Goal: Task Accomplishment & Management: Use online tool/utility

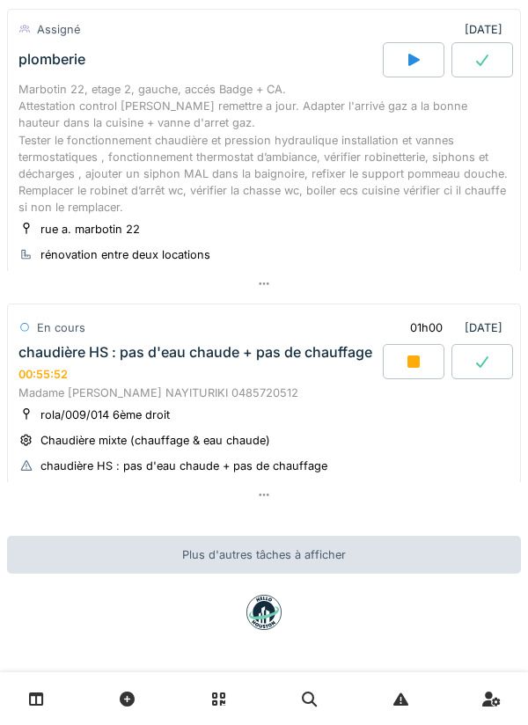
click at [419, 361] on icon at bounding box center [413, 361] width 12 height 12
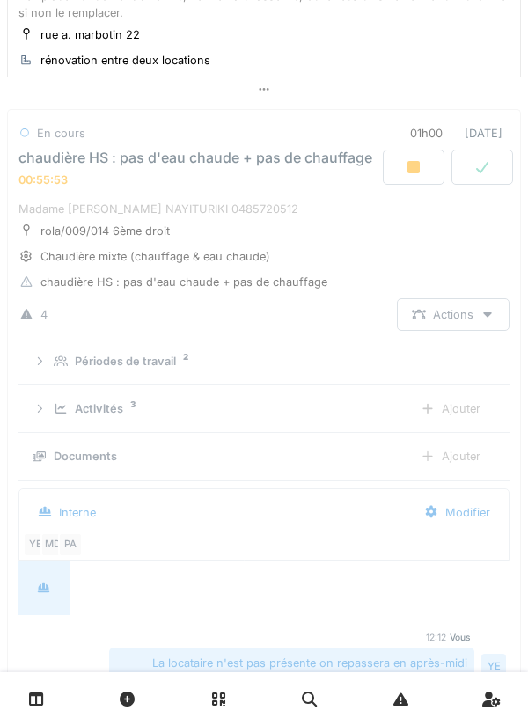
scroll to position [723, 0]
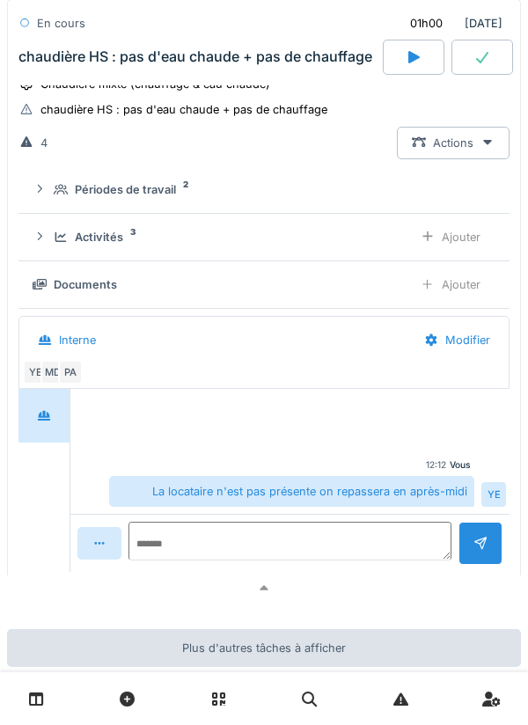
click at [356, 593] on div at bounding box center [264, 588] width 514 height 26
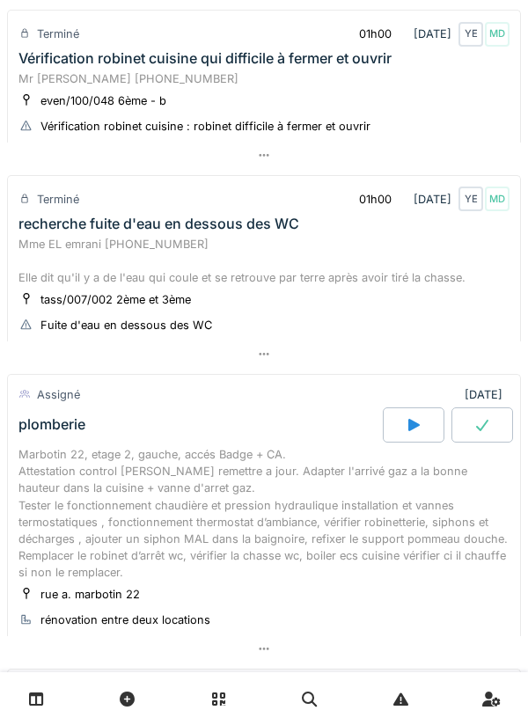
scroll to position [491, 0]
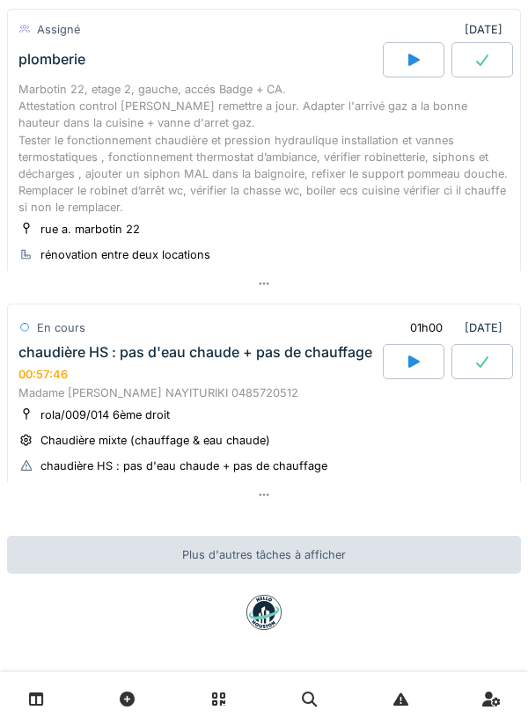
click at [392, 498] on div at bounding box center [264, 495] width 514 height 26
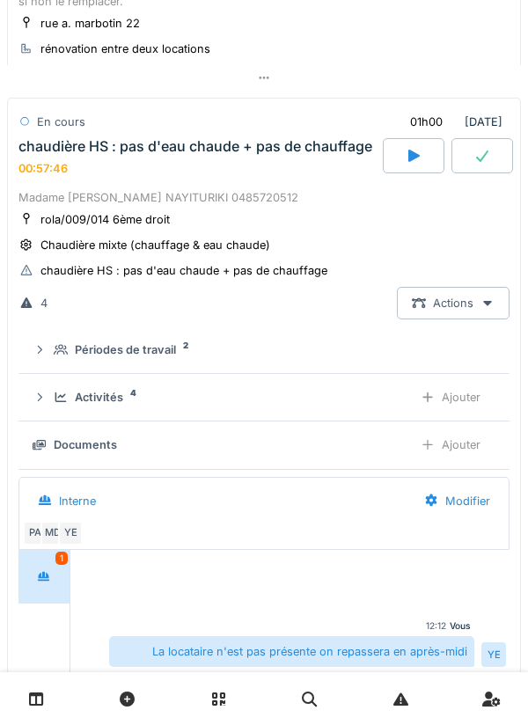
scroll to position [723, 0]
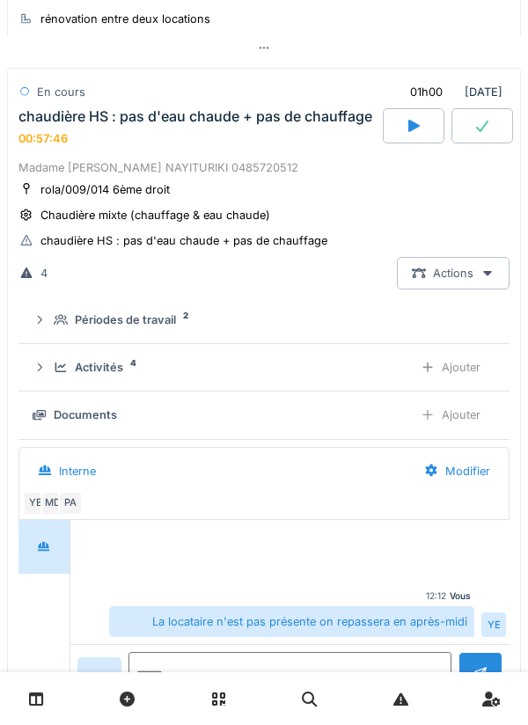
click at [361, 364] on div "Activités 4" at bounding box center [226, 367] width 345 height 17
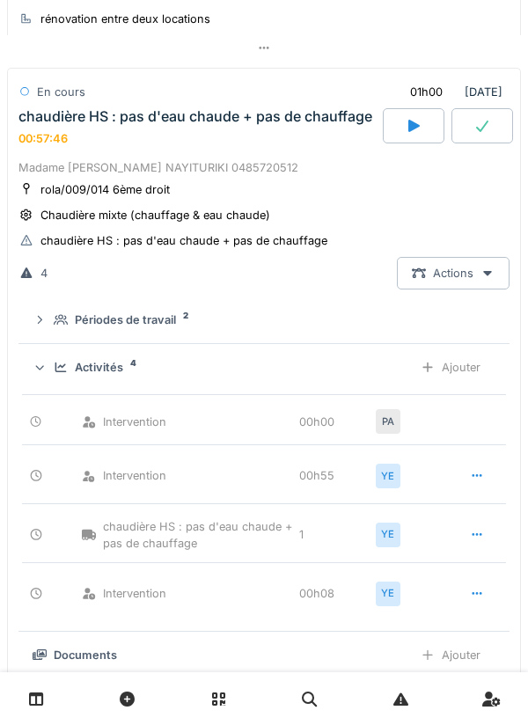
click at [360, 372] on div "Activités 4" at bounding box center [226, 367] width 345 height 17
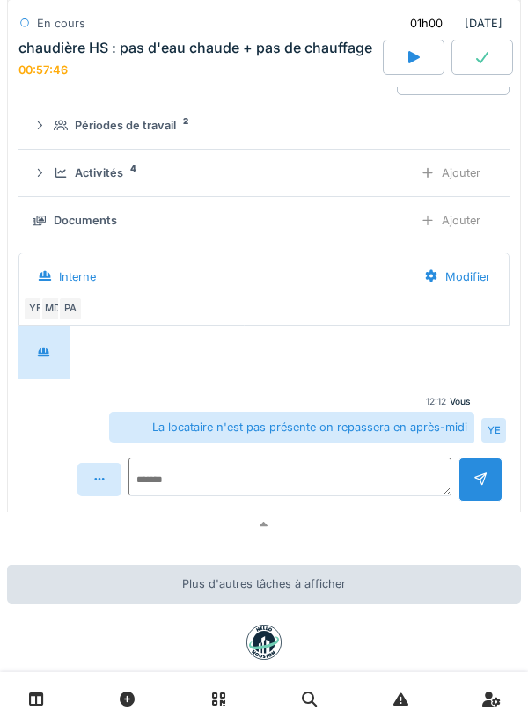
scroll to position [953, 0]
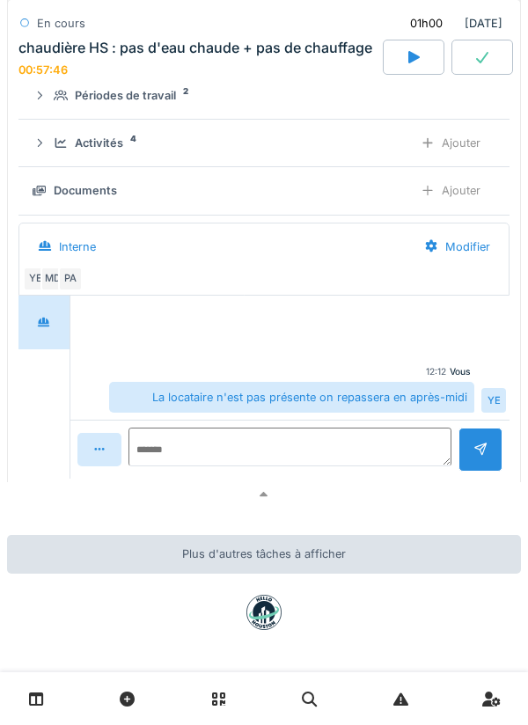
click at [397, 492] on div at bounding box center [264, 495] width 514 height 26
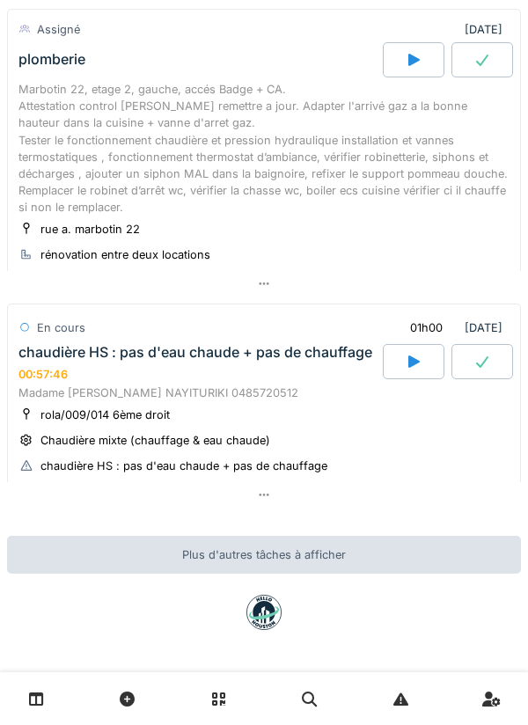
scroll to position [491, 0]
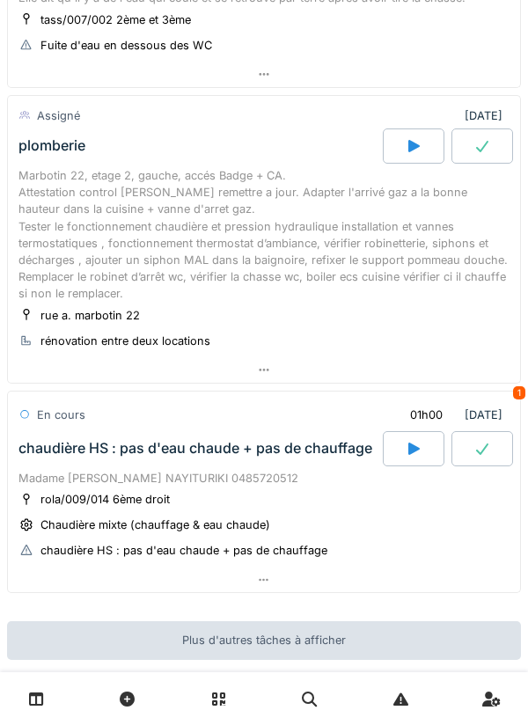
scroll to position [398, 0]
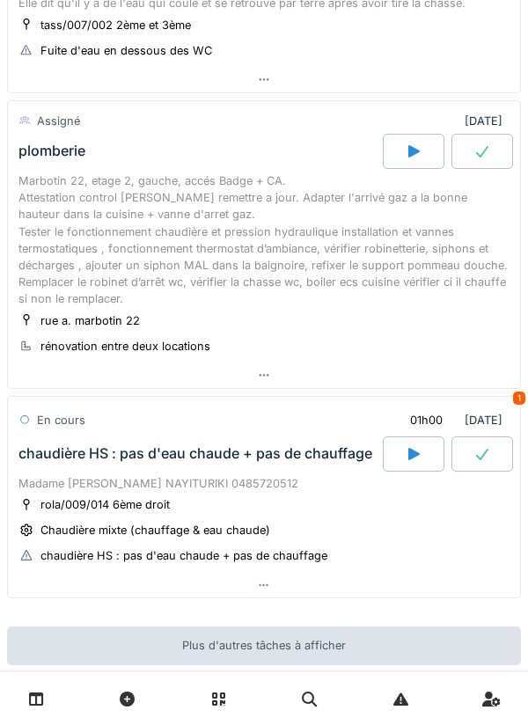
click at [424, 157] on div at bounding box center [414, 151] width 62 height 35
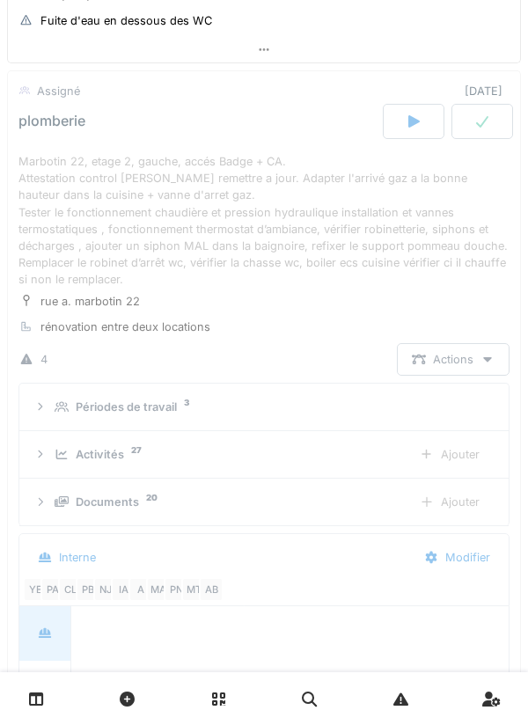
scroll to position [337, 0]
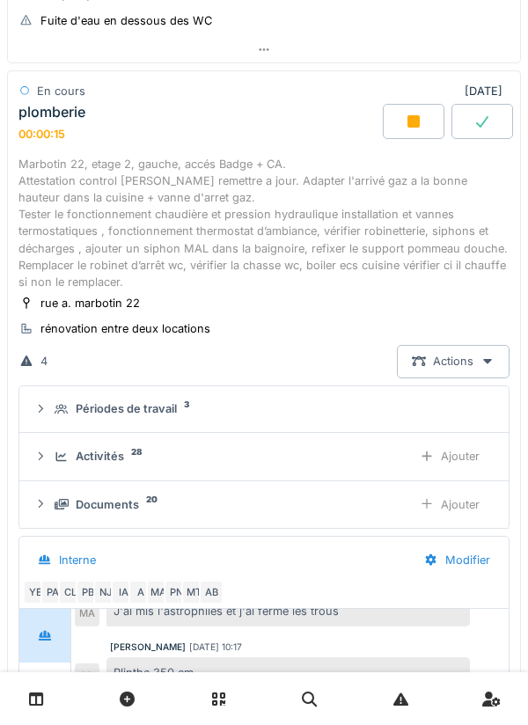
click at [314, 443] on div "Activités 28 Ajouter" at bounding box center [263, 456] width 461 height 33
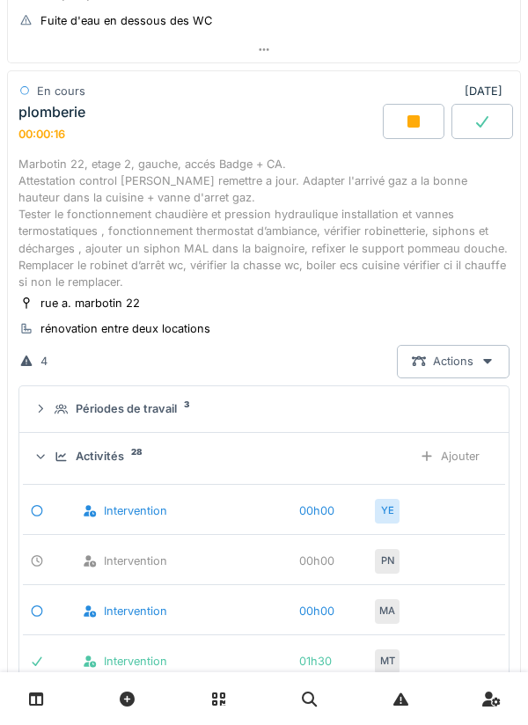
click at [467, 455] on div "Ajouter" at bounding box center [450, 456] width 90 height 33
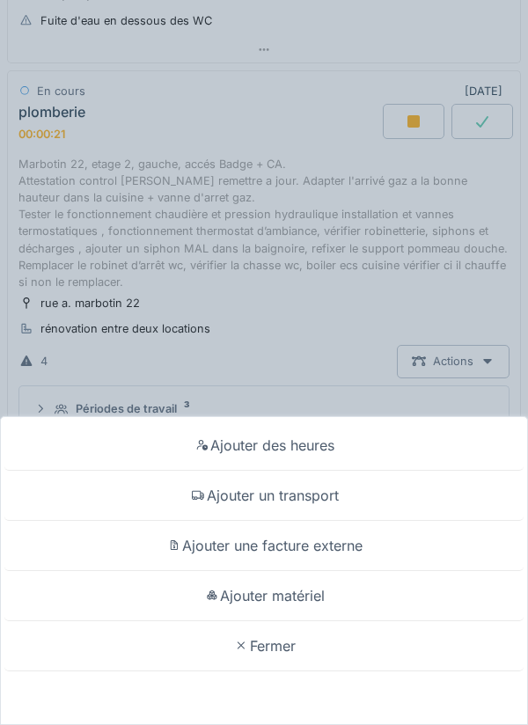
click at [421, 492] on div "Ajouter un transport" at bounding box center [263, 496] width 519 height 50
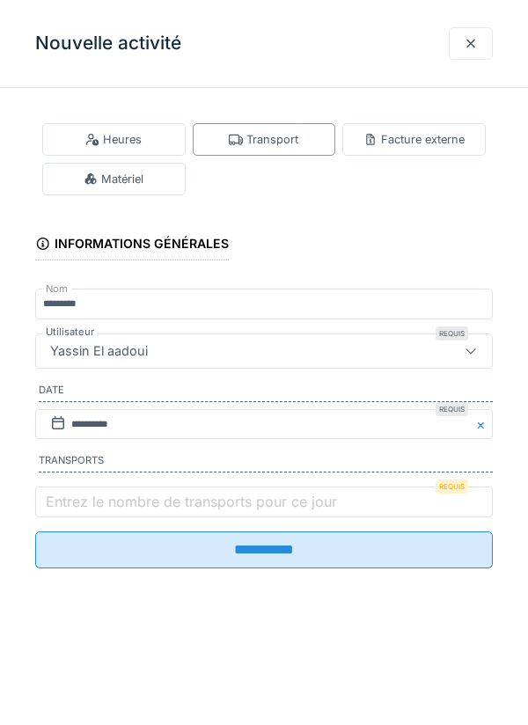
click at [296, 512] on label "Entrez le nombre de transports pour ce jour" at bounding box center [191, 501] width 298 height 21
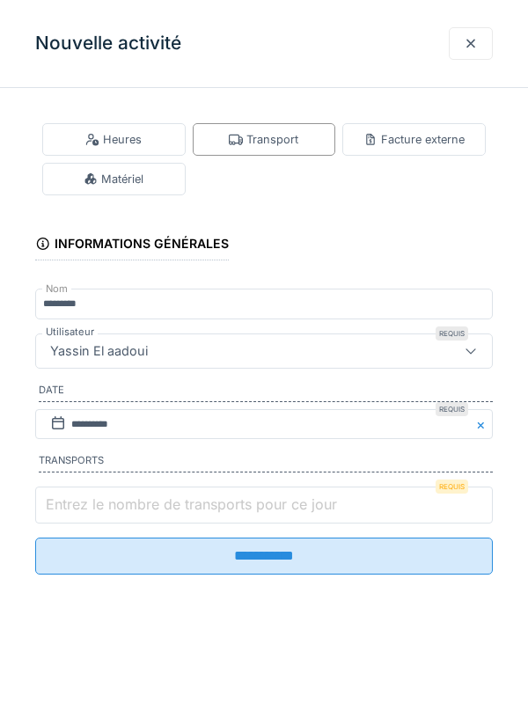
click at [296, 515] on input "Entrez le nombre de transports pour ce jour" at bounding box center [263, 505] width 457 height 37
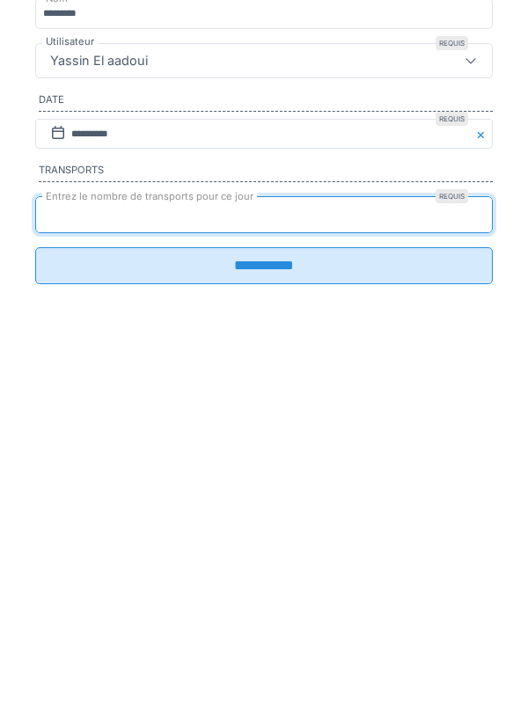
type input "*"
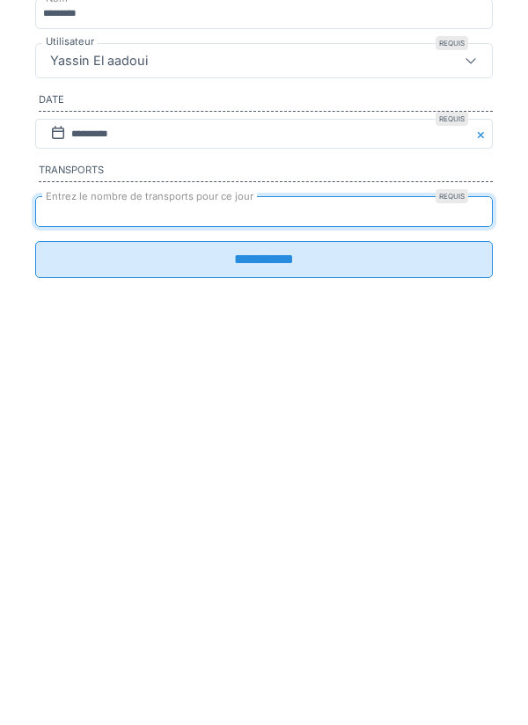
click at [345, 565] on input "**********" at bounding box center [263, 549] width 457 height 37
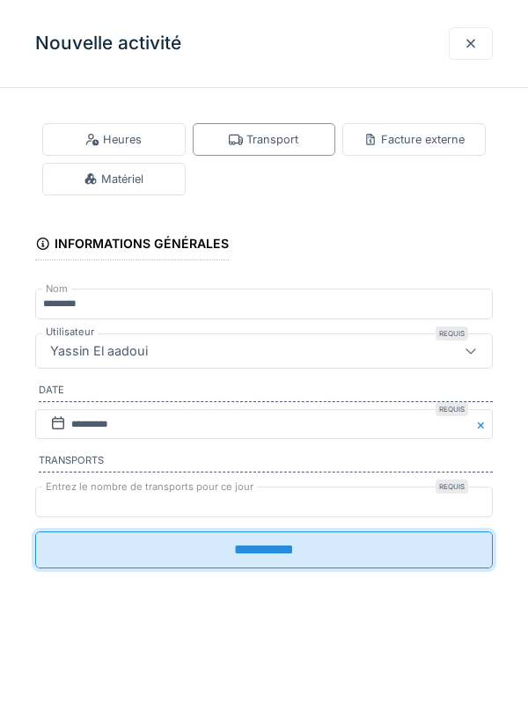
click at [284, 555] on input "**********" at bounding box center [263, 549] width 457 height 37
click at [292, 551] on input "**********" at bounding box center [263, 549] width 457 height 37
click at [267, 568] on input "**********" at bounding box center [263, 549] width 457 height 37
click at [324, 548] on input "**********" at bounding box center [263, 549] width 457 height 37
click at [471, 52] on div at bounding box center [471, 43] width 14 height 17
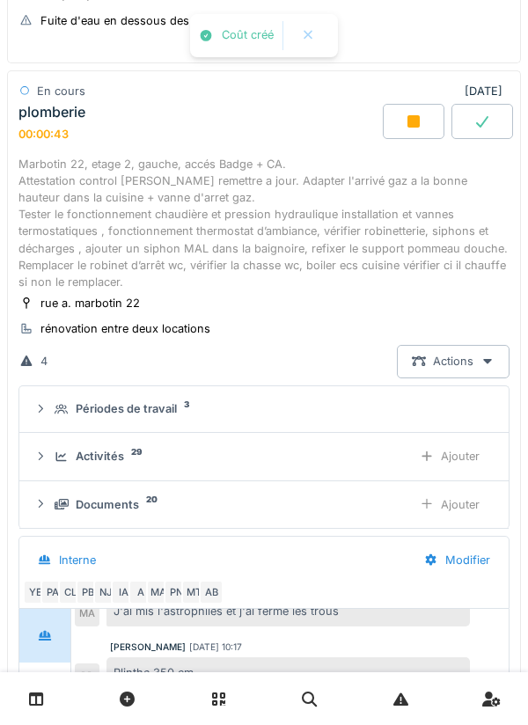
click at [362, 460] on div "Activités 29" at bounding box center [226, 456] width 343 height 17
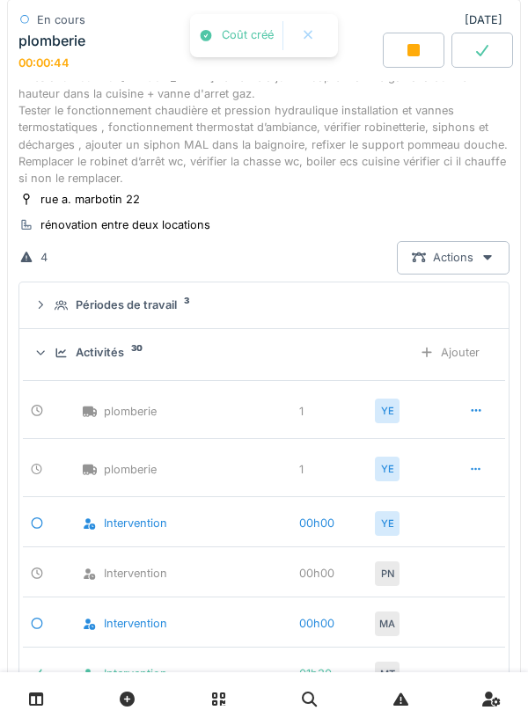
scroll to position [533, 0]
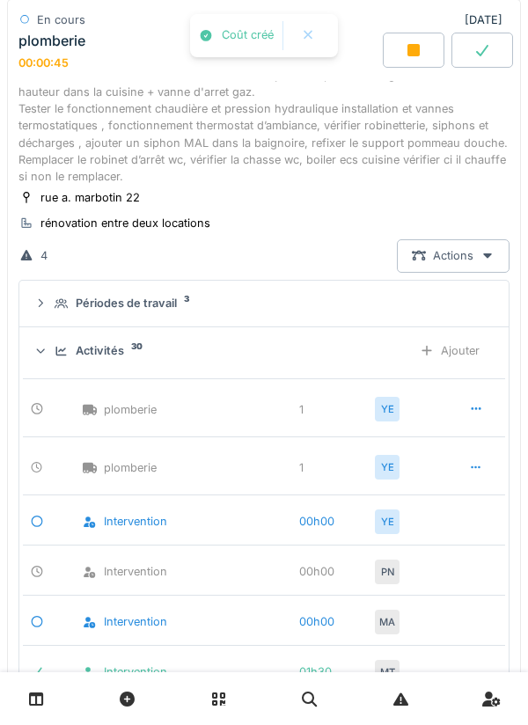
click at [472, 472] on icon at bounding box center [476, 467] width 14 height 11
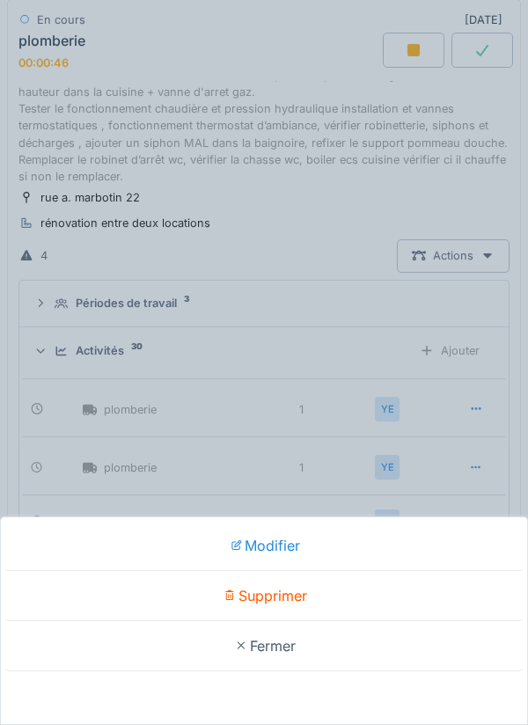
click at [360, 595] on div "Supprimer" at bounding box center [263, 596] width 519 height 50
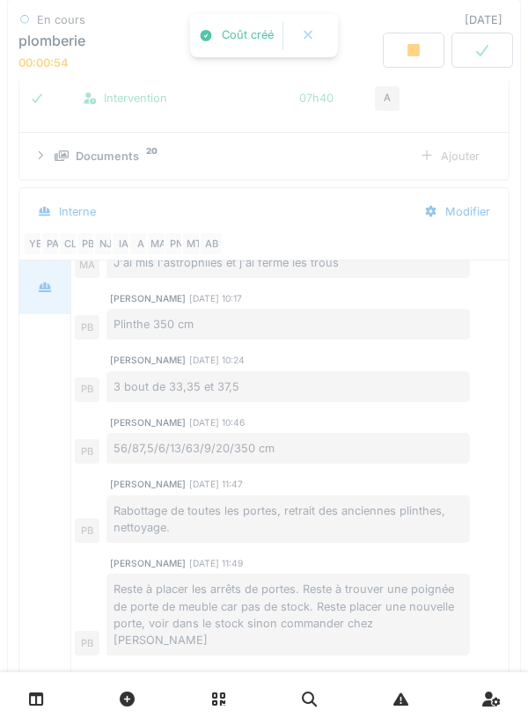
scroll to position [336, 0]
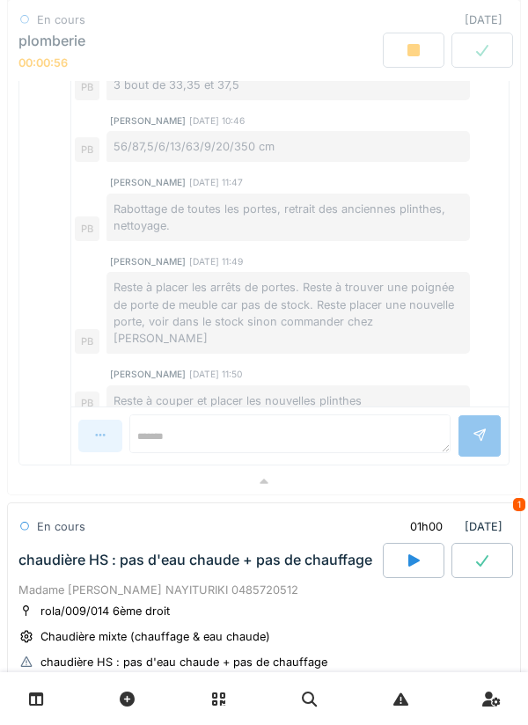
click at [356, 489] on div at bounding box center [264, 482] width 512 height 26
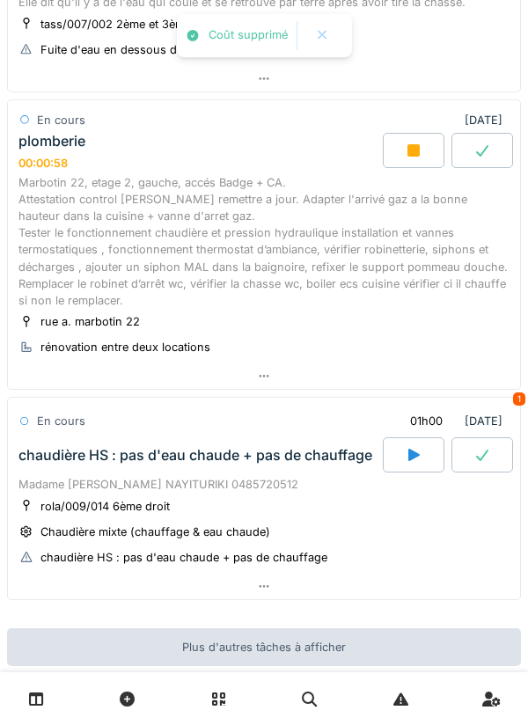
scroll to position [382, 0]
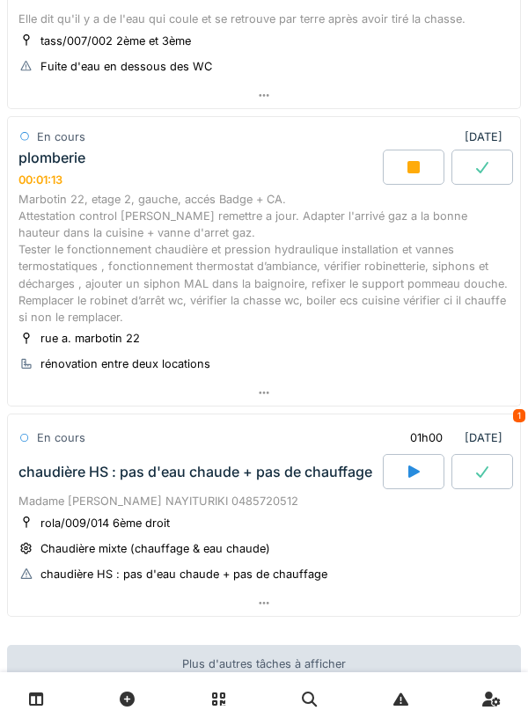
click at [383, 391] on div at bounding box center [264, 393] width 512 height 26
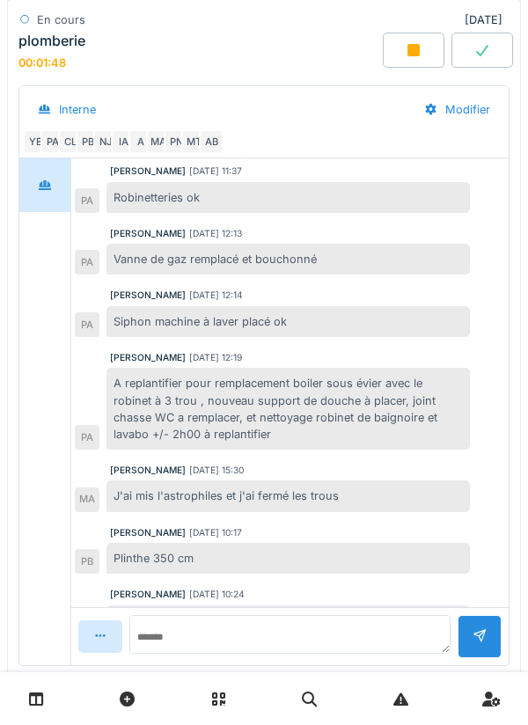
scroll to position [414, 0]
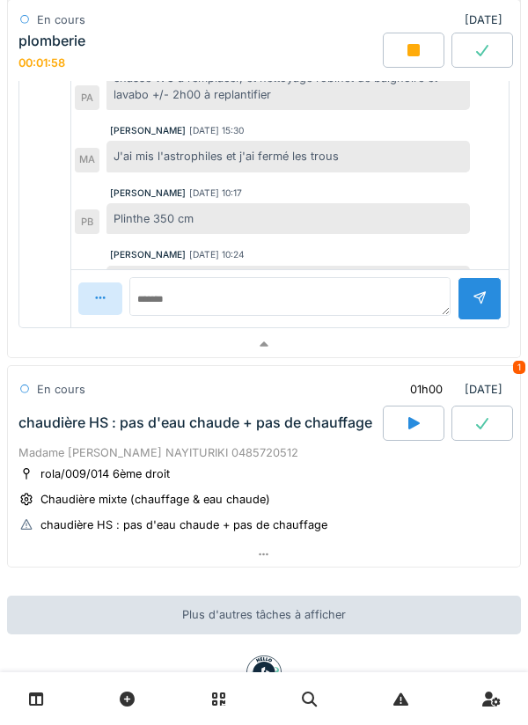
click at [394, 344] on div at bounding box center [264, 345] width 512 height 26
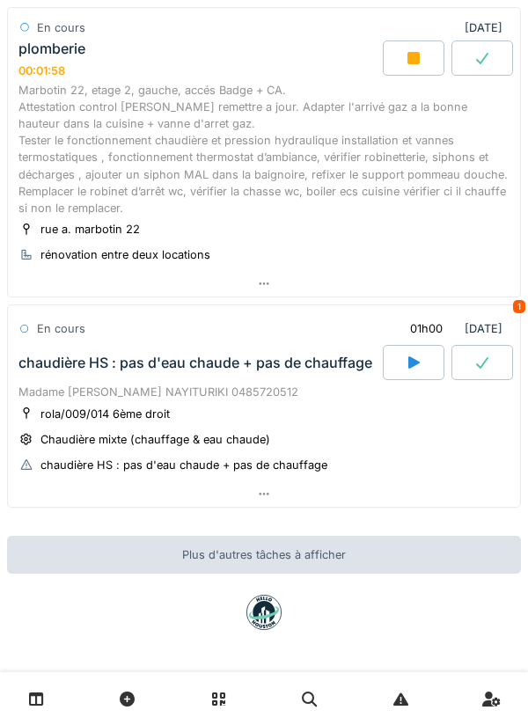
scroll to position [491, 0]
